Goal: Transaction & Acquisition: Purchase product/service

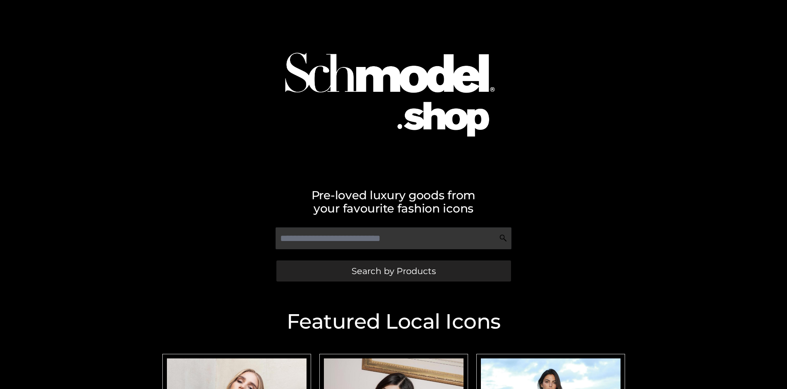
click at [394, 271] on span "Search by Products" at bounding box center [394, 271] width 84 height 9
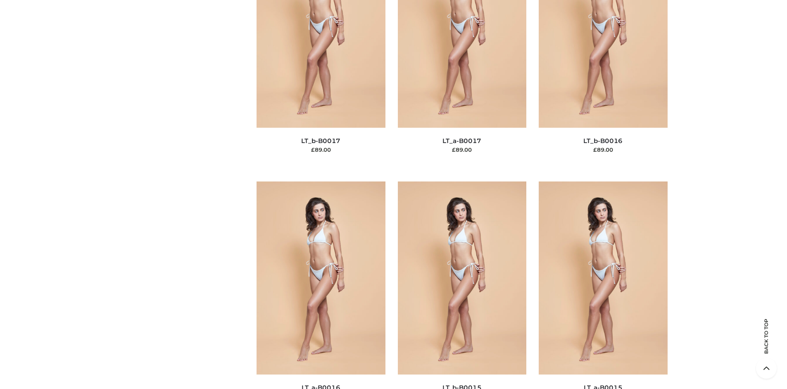
scroll to position [2774, 0]
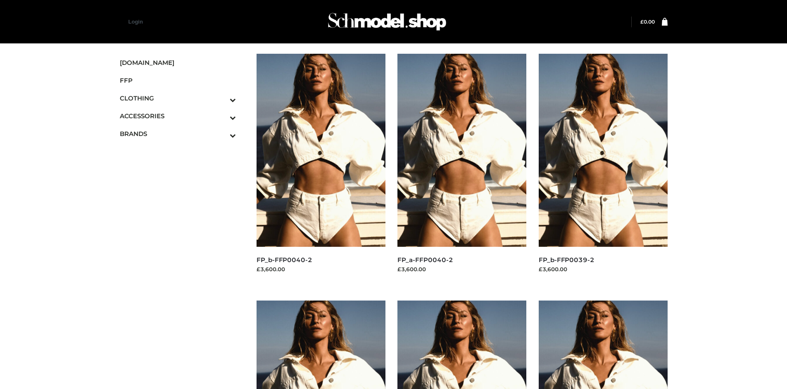
scroll to position [389, 0]
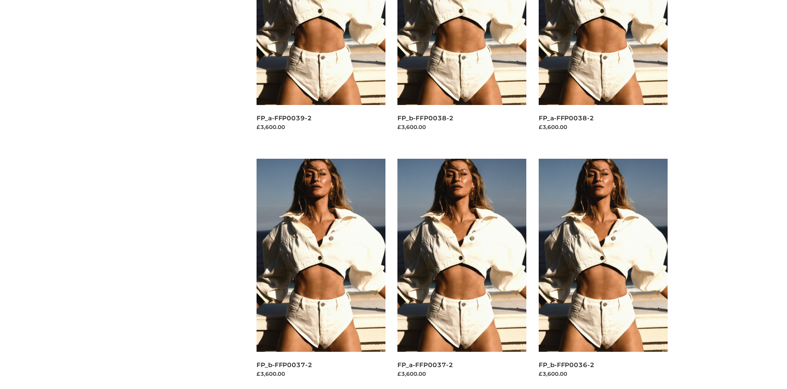
click at [603, 274] on img at bounding box center [603, 255] width 129 height 193
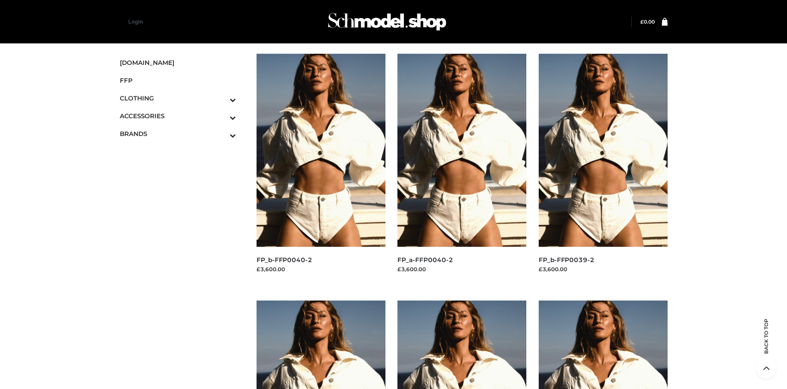
scroll to position [636, 0]
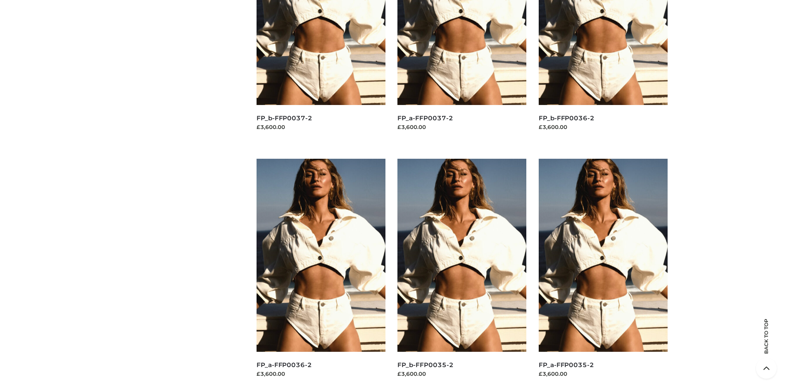
click at [462, 274] on img at bounding box center [462, 255] width 129 height 193
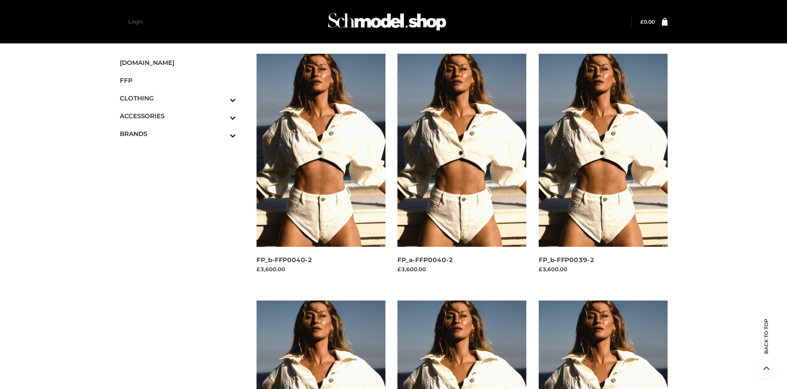
click at [321, 169] on img at bounding box center [321, 150] width 129 height 193
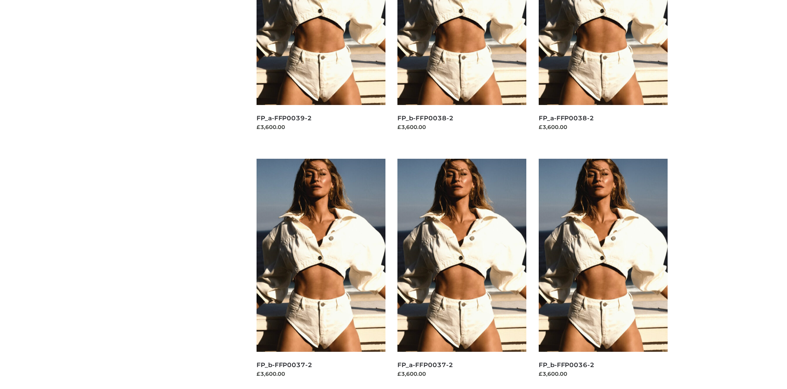
click at [321, 274] on img at bounding box center [321, 255] width 129 height 193
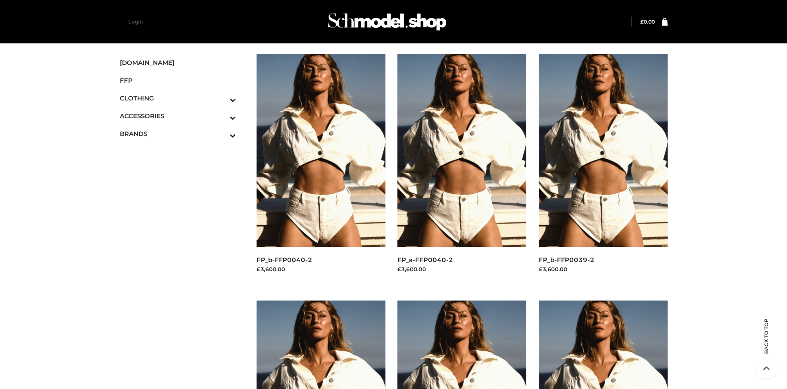
click at [222, 98] on icon "Toggle Submenu" at bounding box center [189, 100] width 93 height 10
click at [182, 134] on span "TOPS" at bounding box center [182, 134] width 108 height 10
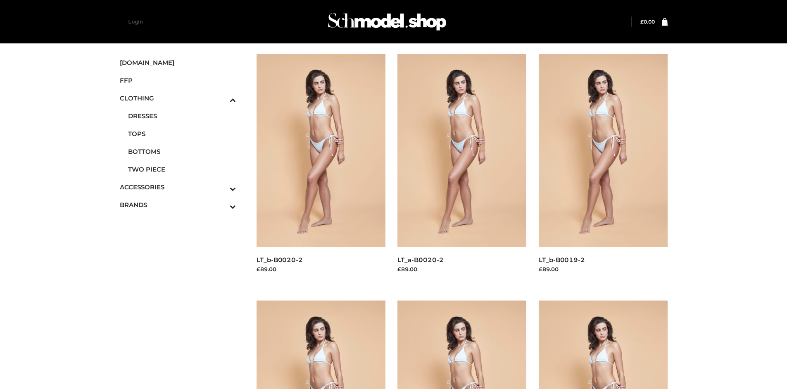
scroll to position [636, 0]
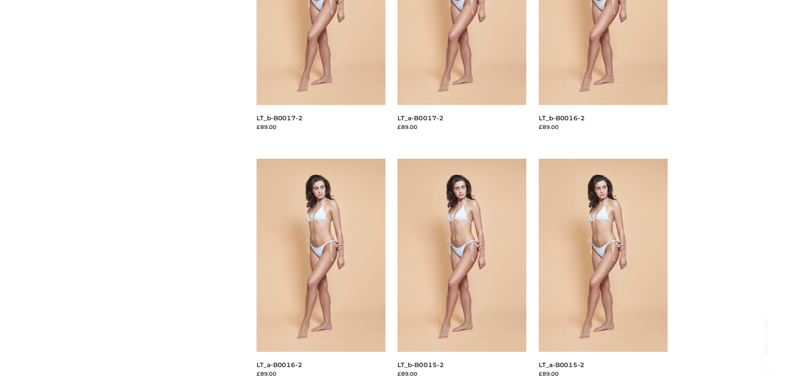
click at [462, 274] on img at bounding box center [462, 255] width 129 height 193
click at [321, 274] on img at bounding box center [321, 255] width 129 height 193
click at [603, 274] on img at bounding box center [603, 255] width 129 height 193
click at [462, 274] on img at bounding box center [462, 255] width 129 height 193
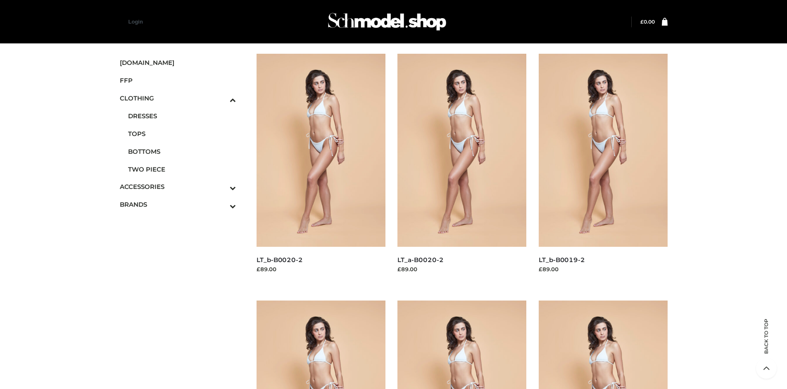
click at [182, 200] on span "BAGS" at bounding box center [182, 205] width 108 height 10
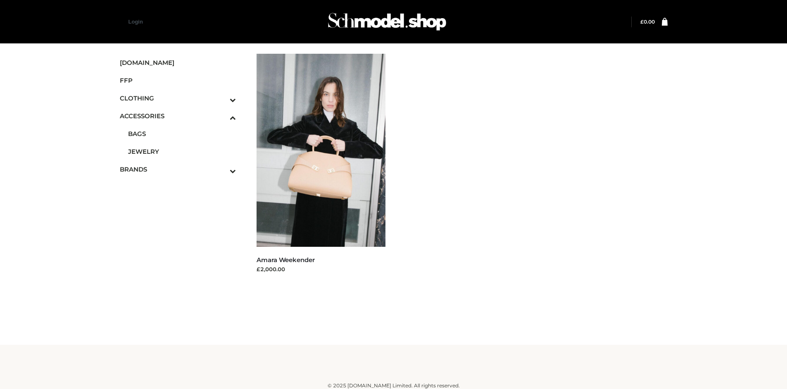
click at [222, 169] on icon "Toggle Submenu" at bounding box center [189, 171] width 93 height 10
click at [182, 169] on span "PARKERSMITH" at bounding box center [182, 170] width 108 height 10
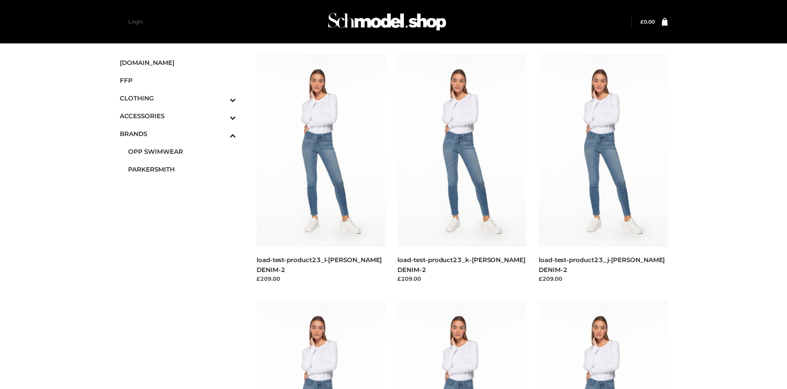
scroll to position [389, 0]
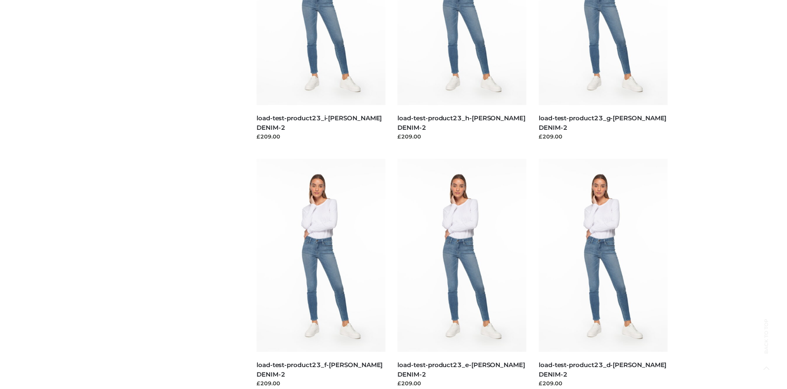
click at [462, 274] on img at bounding box center [462, 255] width 129 height 193
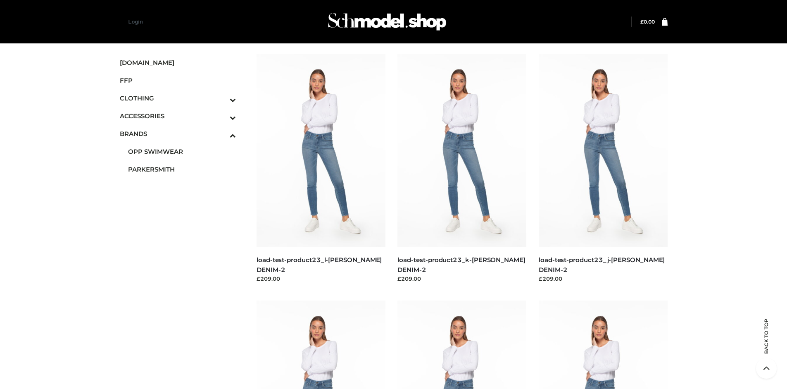
click at [462, 169] on img at bounding box center [462, 150] width 129 height 193
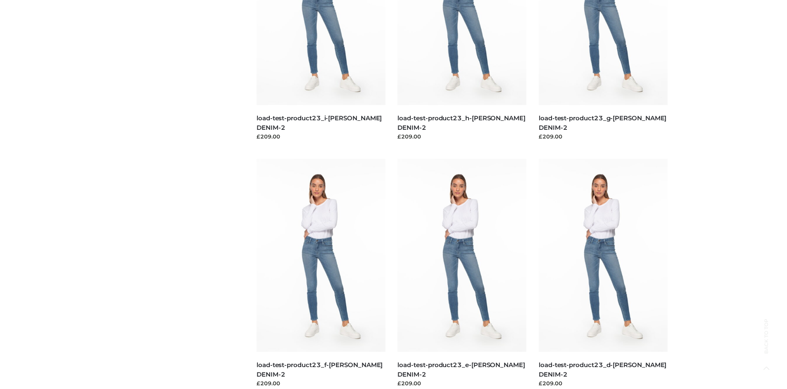
click at [603, 274] on img at bounding box center [603, 255] width 129 height 193
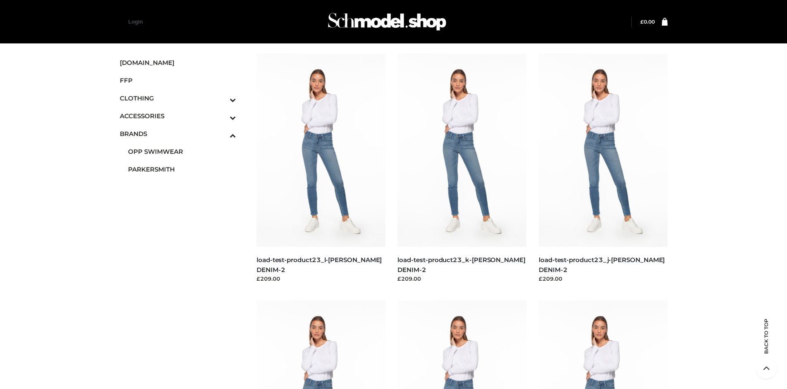
click at [603, 169] on img at bounding box center [603, 150] width 129 height 193
